Goal: Task Accomplishment & Management: Use online tool/utility

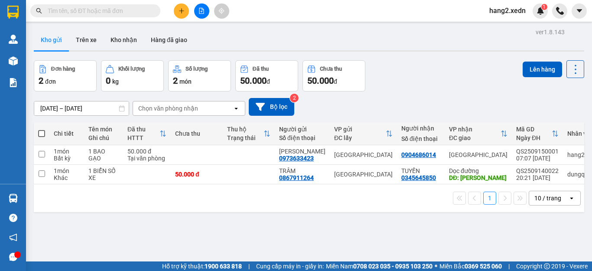
click at [41, 131] on span at bounding box center [41, 133] width 7 height 7
click at [42, 129] on input "checkbox" at bounding box center [42, 129] width 0 height 0
checkbox input "true"
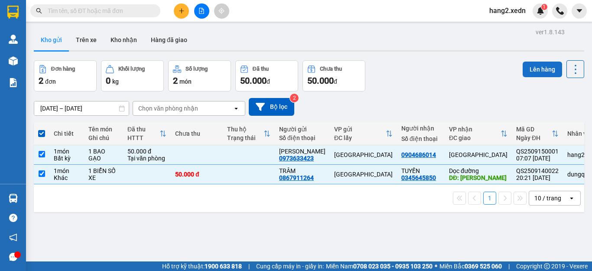
click at [536, 64] on button "Lên hàng" at bounding box center [541, 70] width 39 height 16
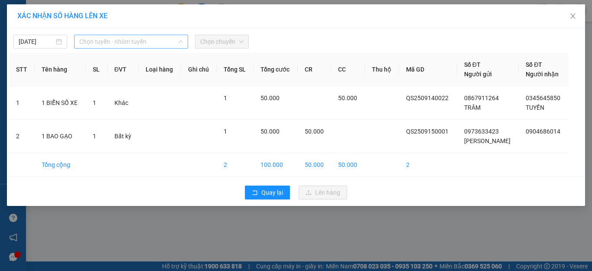
click at [121, 38] on span "Chọn tuyến - nhóm tuyến" at bounding box center [131, 41] width 104 height 13
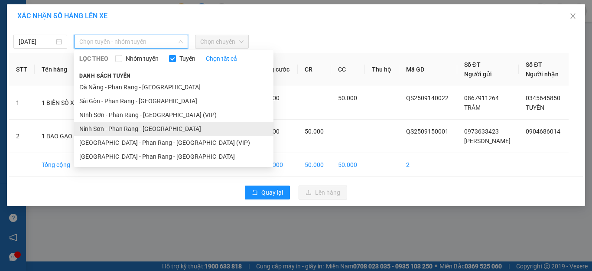
click at [115, 126] on li "Ninh Sơn - Phan Rang - [GEOGRAPHIC_DATA]" at bounding box center [173, 129] width 199 height 14
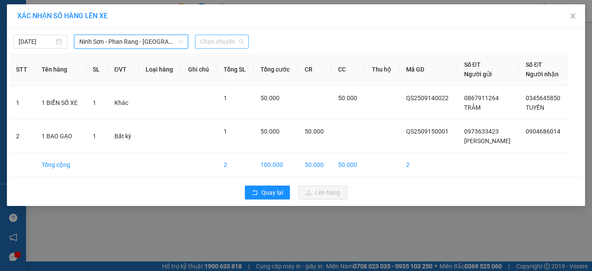
click at [219, 36] on span "Chọn chuyến" at bounding box center [221, 41] width 43 height 13
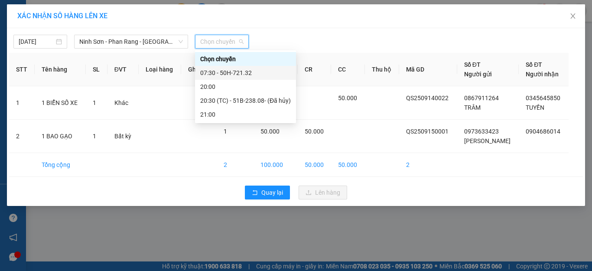
click at [219, 69] on div "07:30 - 50H-721.32" at bounding box center [245, 73] width 91 height 10
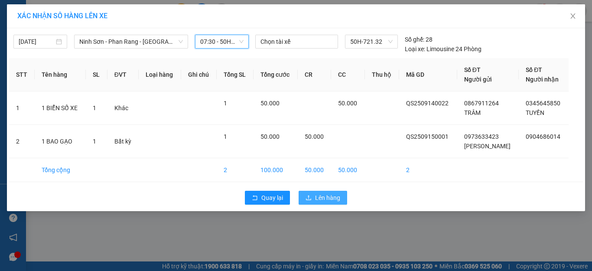
click at [314, 199] on button "Lên hàng" at bounding box center [322, 198] width 49 height 14
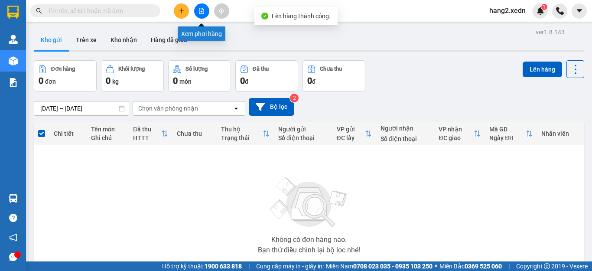
click at [204, 13] on icon "file-add" at bounding box center [201, 11] width 5 height 6
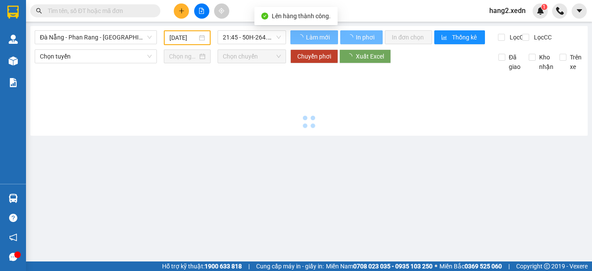
type input "[DATE]"
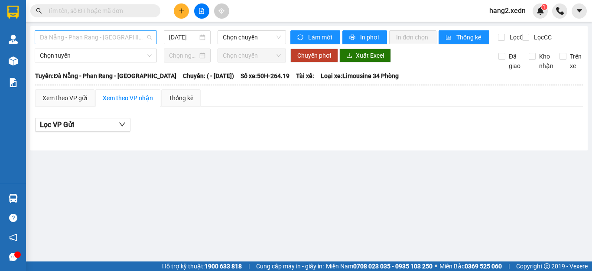
click at [77, 32] on span "Đà Nẵng - Phan Rang - [GEOGRAPHIC_DATA]" at bounding box center [96, 37] width 112 height 13
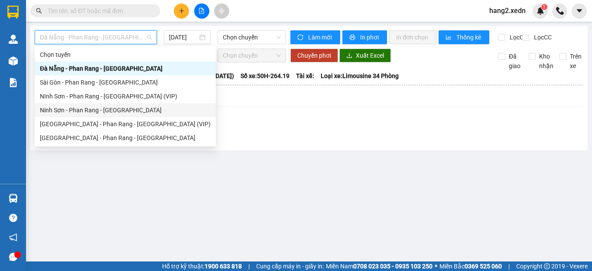
click at [73, 112] on div "Ninh Sơn - Phan Rang - [GEOGRAPHIC_DATA]" at bounding box center [125, 110] width 171 height 10
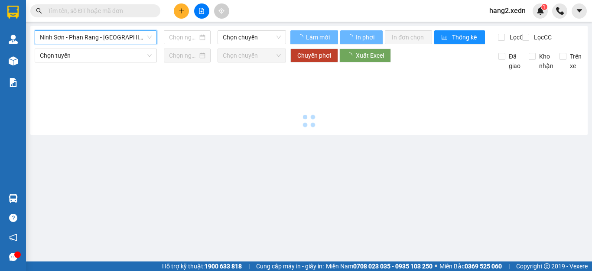
type input "[DATE]"
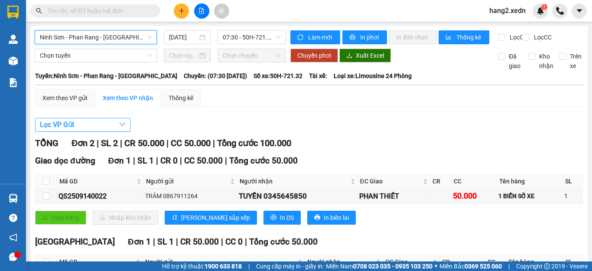
click at [56, 130] on span "Lọc VP Gửi" at bounding box center [57, 124] width 34 height 11
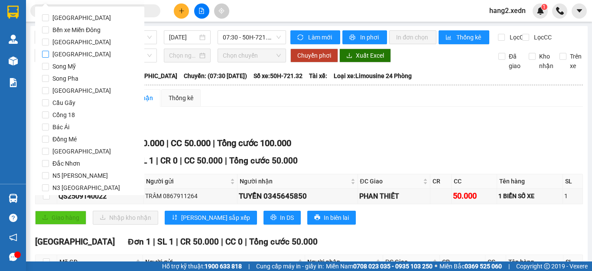
click at [66, 52] on span "[GEOGRAPHIC_DATA]" at bounding box center [81, 54] width 65 height 12
click at [49, 52] on input "[GEOGRAPHIC_DATA]" at bounding box center [45, 54] width 7 height 7
checkbox input "true"
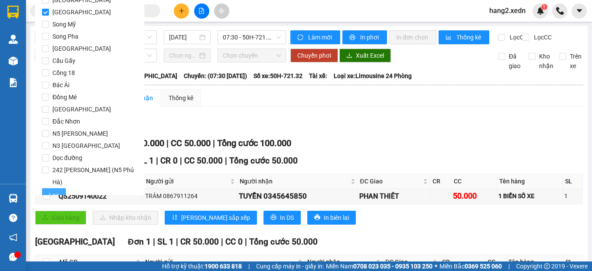
click at [52, 190] on span "Lọc" at bounding box center [54, 195] width 10 height 10
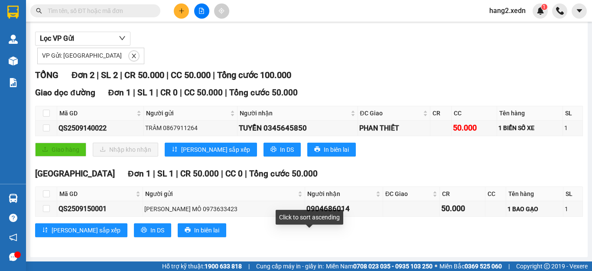
scroll to position [7, 0]
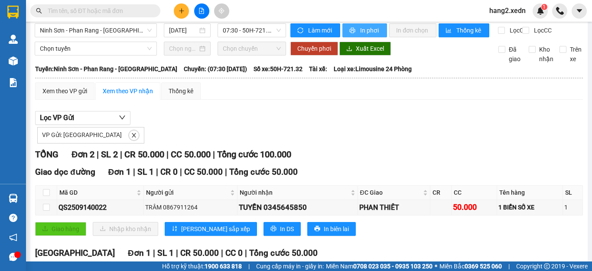
click at [360, 27] on span "In phơi" at bounding box center [370, 31] width 20 height 10
